Goal: Task Accomplishment & Management: Use online tool/utility

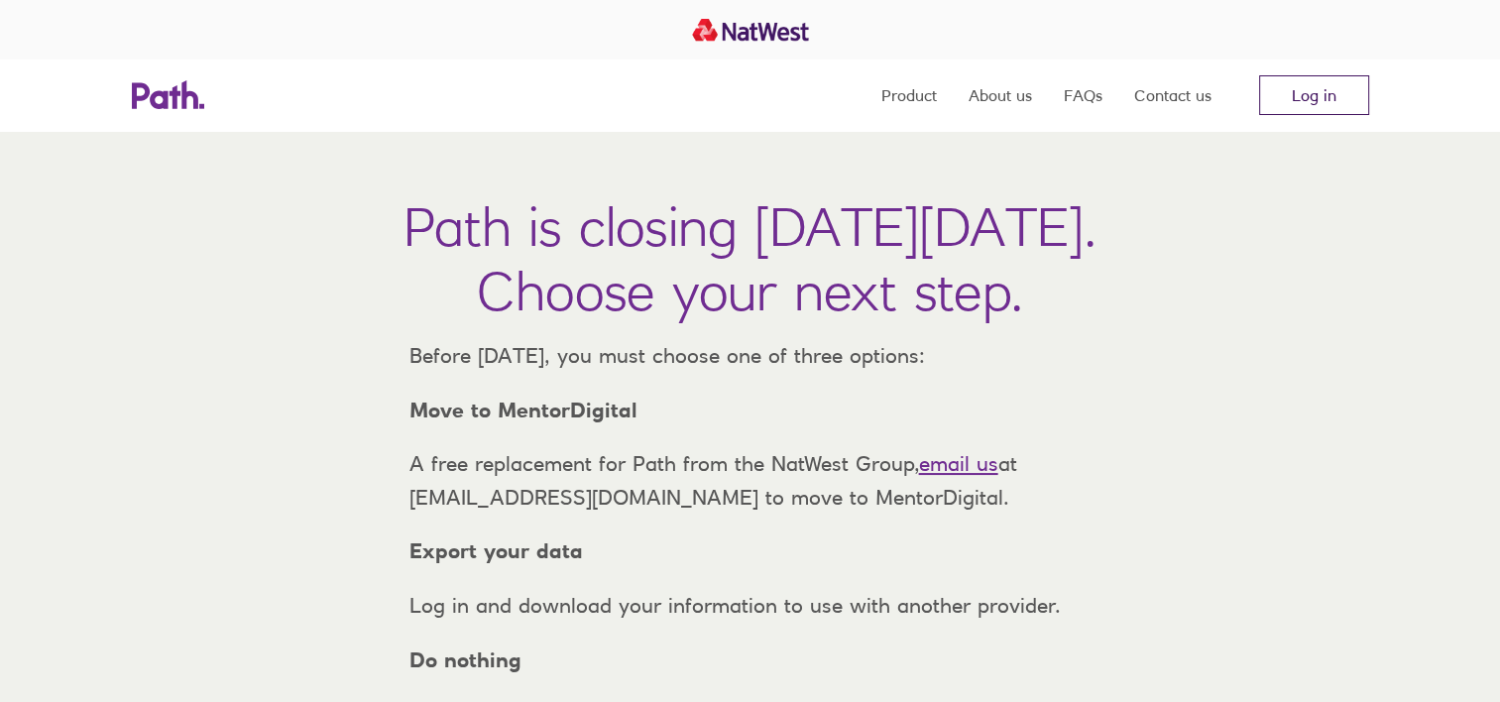
click at [1289, 92] on link "Log in" at bounding box center [1314, 95] width 110 height 40
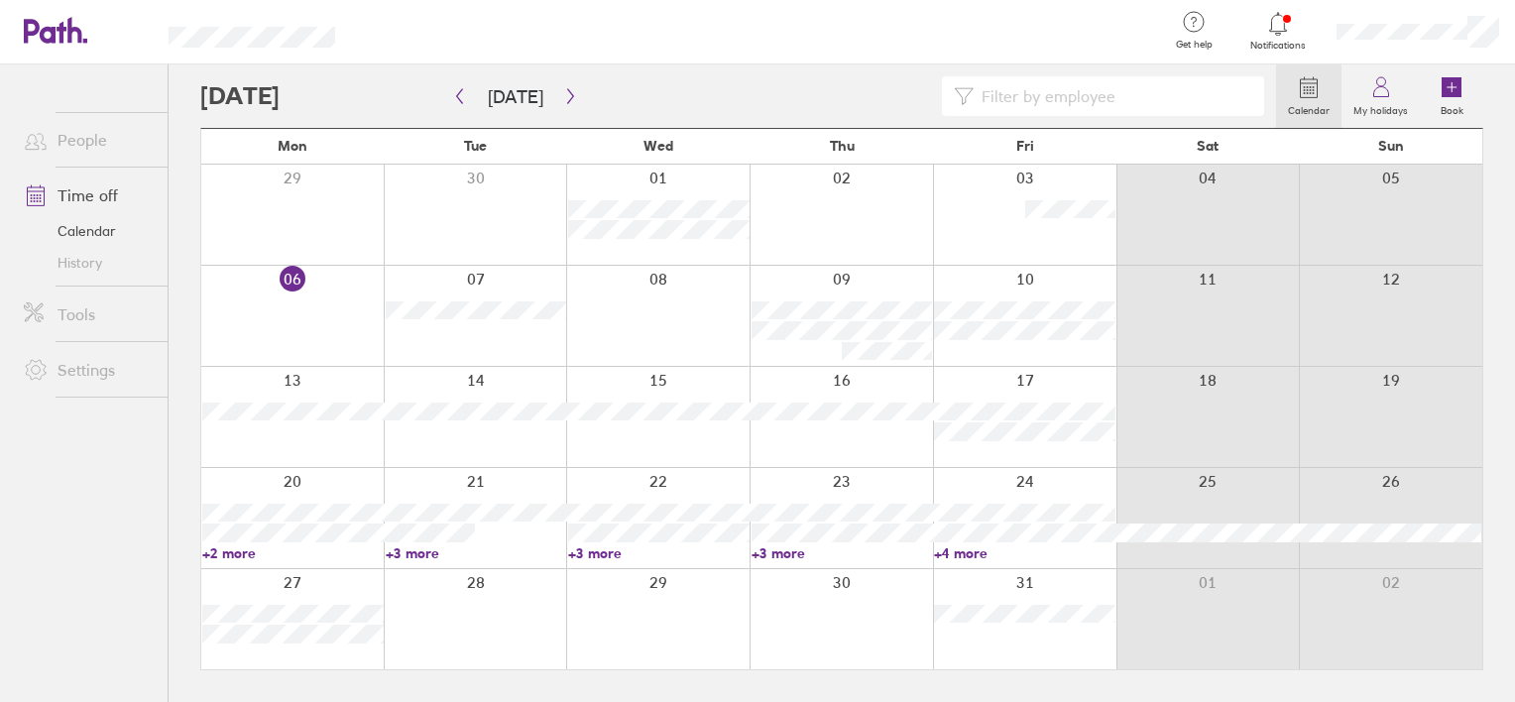
click at [801, 279] on div at bounding box center [840, 316] width 183 height 100
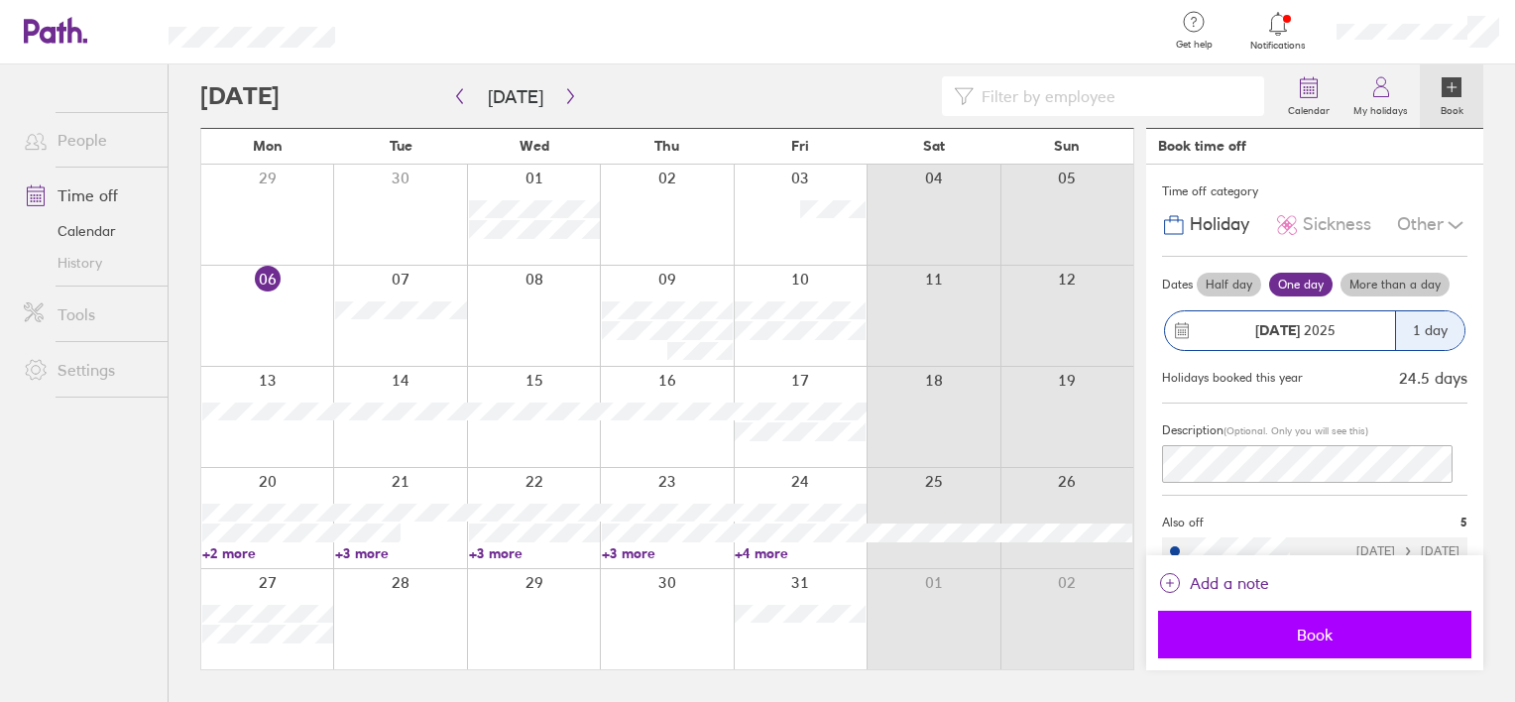
click at [1385, 635] on span "Book" at bounding box center [1315, 635] width 286 height 18
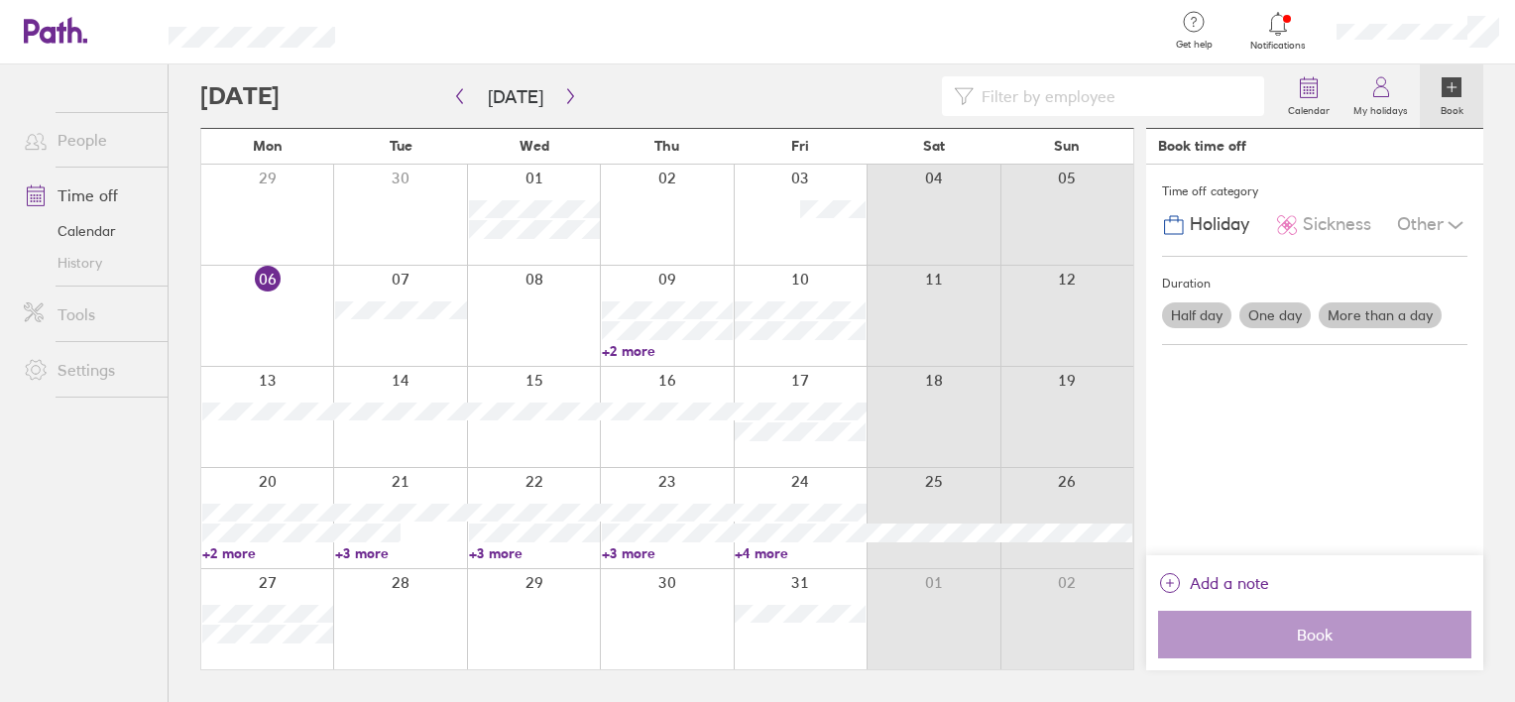
drag, startPoint x: 1407, startPoint y: 412, endPoint x: 589, endPoint y: 110, distance: 872.0
click at [1407, 412] on div "Time off category Holiday Sickness Other Duration Half day One day More than a …" at bounding box center [1314, 360] width 337 height 391
